Goal: Task Accomplishment & Management: Use online tool/utility

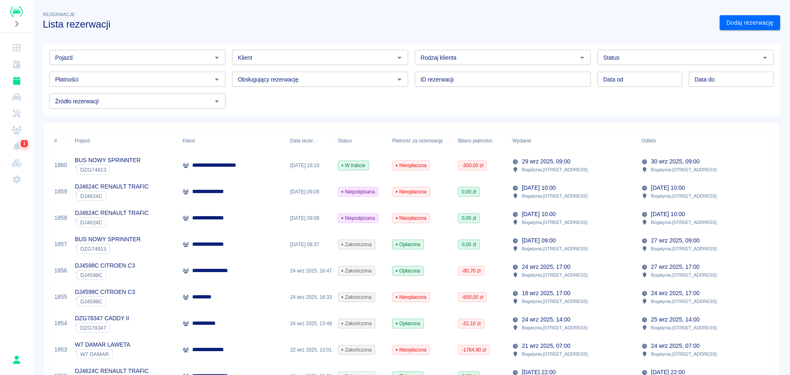
click at [219, 165] on p "**********" at bounding box center [231, 165] width 79 height 9
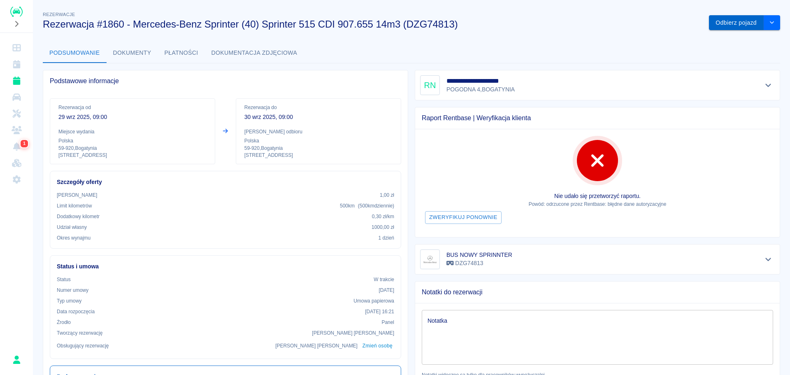
click at [720, 23] on button "Odbierz pojazd" at bounding box center [736, 22] width 55 height 15
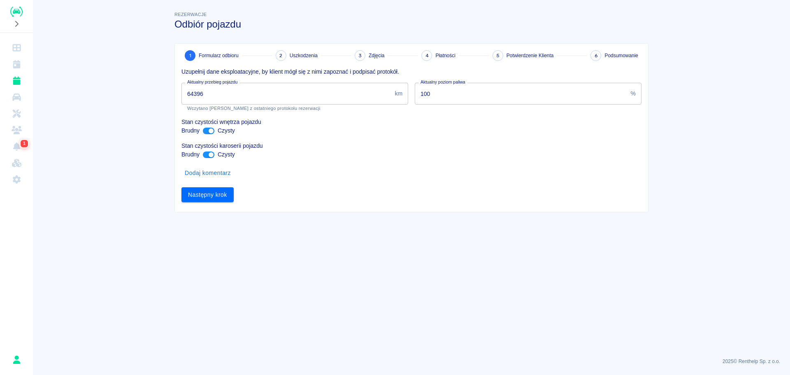
click at [424, 299] on main "Rezerwacje Odbiór pojazdu 1 Formularz odbioru 2 Uszkodzenia 3 Zdjęcia 4 Płatnoś…" at bounding box center [411, 180] width 757 height 341
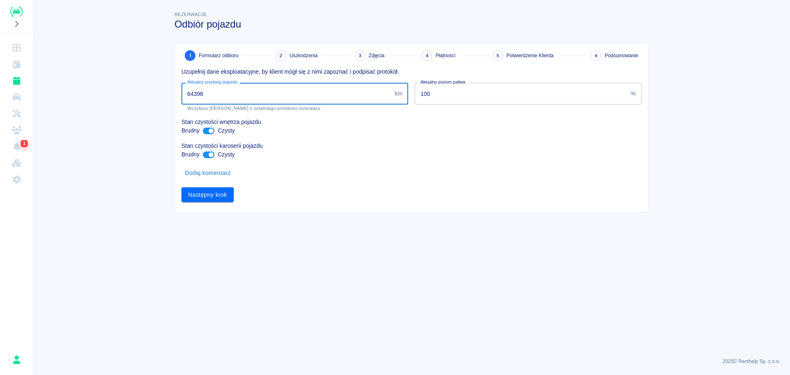
drag, startPoint x: 238, startPoint y: 96, endPoint x: 70, endPoint y: 79, distance: 169.3
click at [70, 79] on main "Rezerwacje Odbiór pojazdu 1 Formularz odbioru 2 Uszkodzenia 3 Zdjęcia 4 Płatnoś…" at bounding box center [411, 180] width 757 height 341
type input "64796"
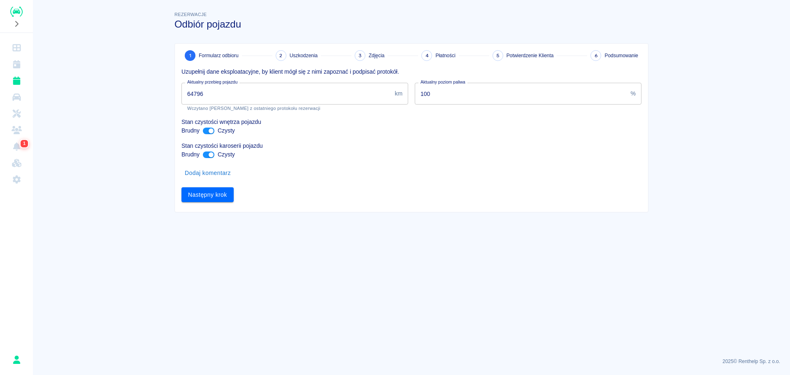
click at [389, 266] on main "Rezerwacje Odbiór pojazdu 1 Formularz odbioru 2 Uszkodzenia 3 Zdjęcia 4 Płatnoś…" at bounding box center [411, 180] width 757 height 341
click at [221, 189] on button "Następny krok" at bounding box center [208, 194] width 52 height 15
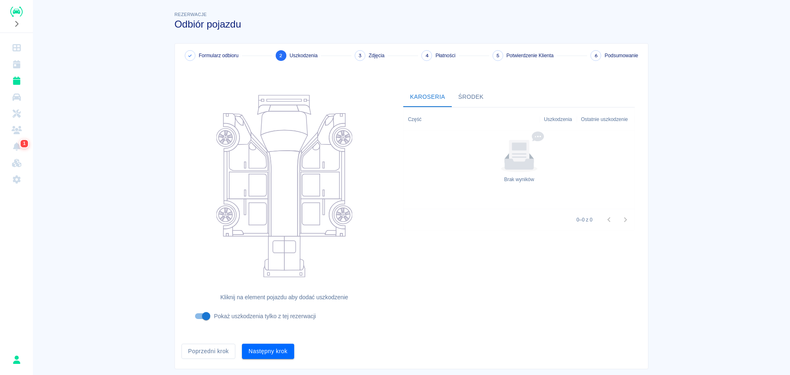
scroll to position [18, 0]
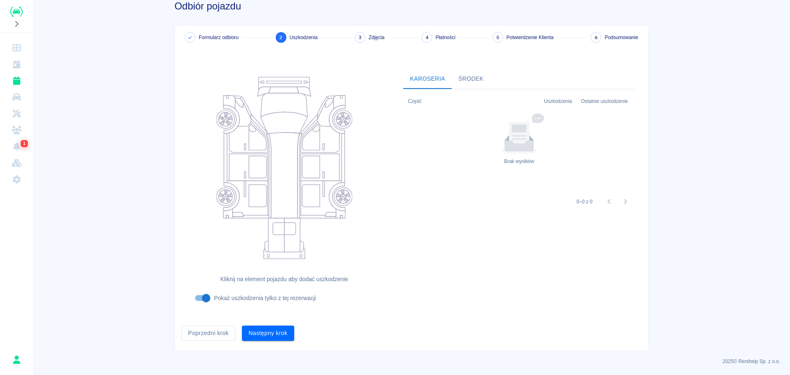
click at [269, 329] on button "Następny krok" at bounding box center [268, 333] width 52 height 15
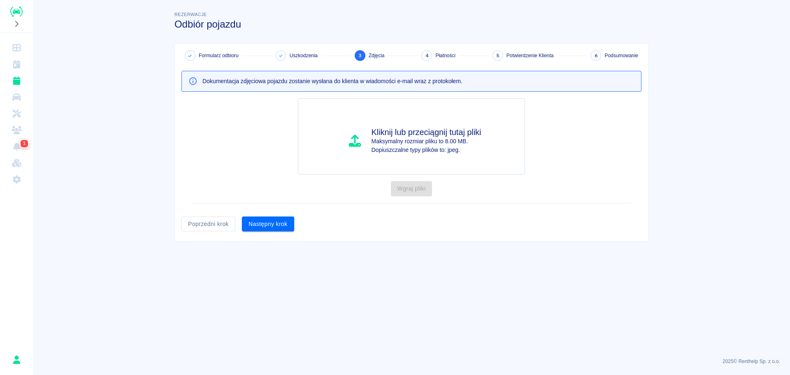
scroll to position [0, 0]
click at [280, 217] on button "Następny krok" at bounding box center [268, 224] width 52 height 15
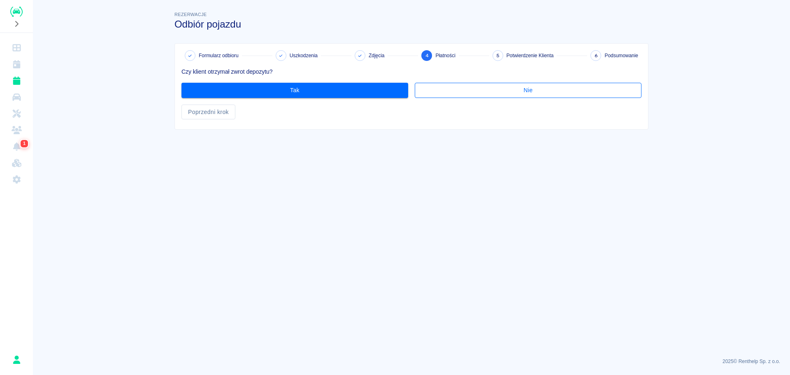
click at [543, 89] on button "Nie" at bounding box center [528, 90] width 227 height 15
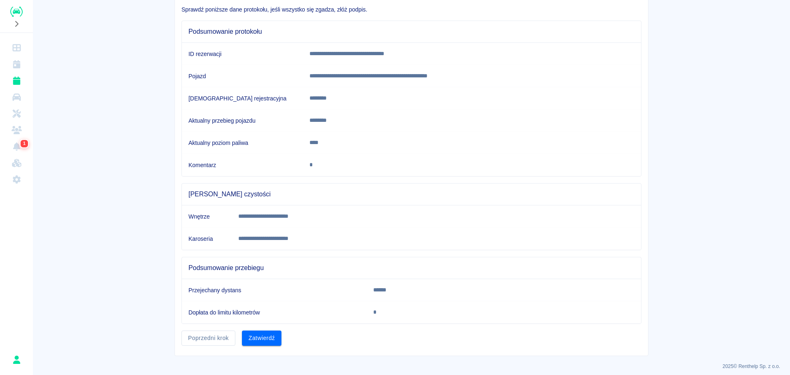
scroll to position [67, 0]
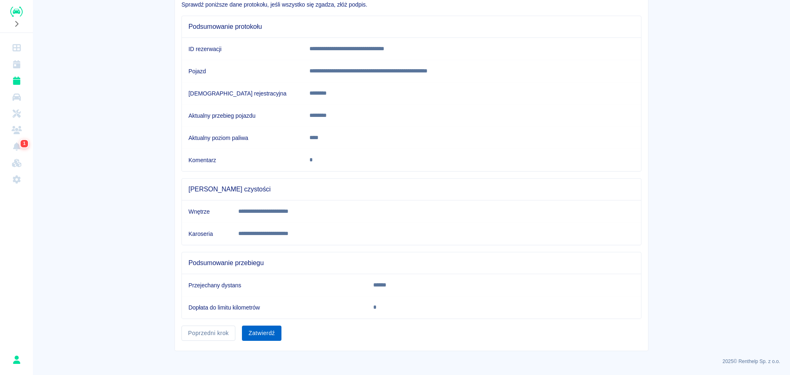
click at [262, 329] on button "Zatwierdź" at bounding box center [262, 333] width 40 height 15
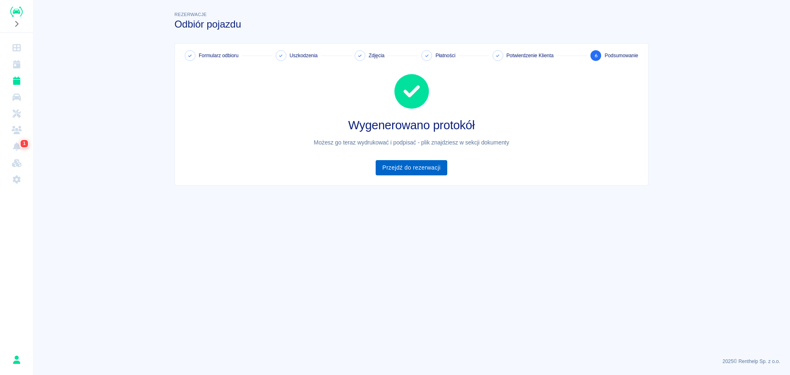
click at [431, 165] on link "Przejdź do rezerwacji" at bounding box center [411, 167] width 71 height 15
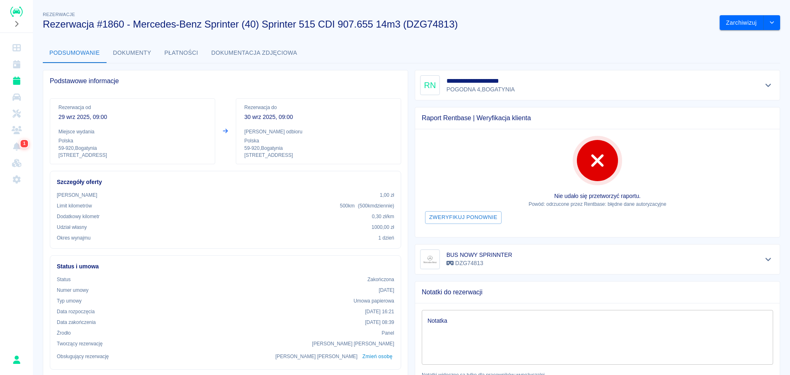
drag, startPoint x: 105, startPoint y: 42, endPoint x: 131, endPoint y: 51, distance: 27.7
click at [114, 47] on div "Rezerwacje Rezerwacja #1860 - Mercedes-Benz Sprinter (40) Sprinter 515 CDI 907.…" at bounding box center [411, 306] width 757 height 606
click at [138, 52] on button "Dokumenty" at bounding box center [132, 53] width 51 height 20
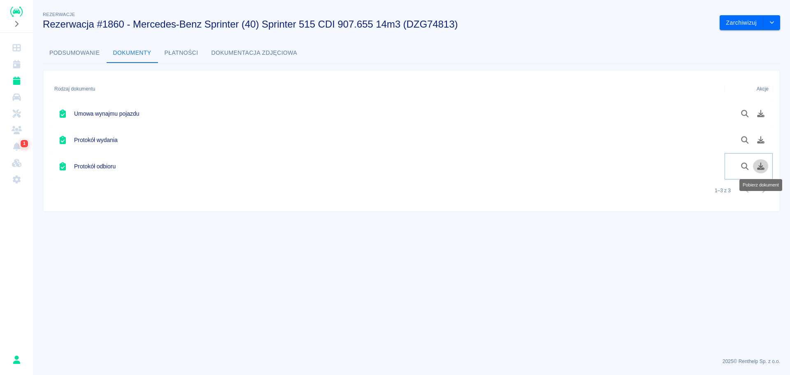
click at [758, 168] on icon "Pobierz dokument" at bounding box center [760, 166] width 7 height 7
